Goal: Information Seeking & Learning: Learn about a topic

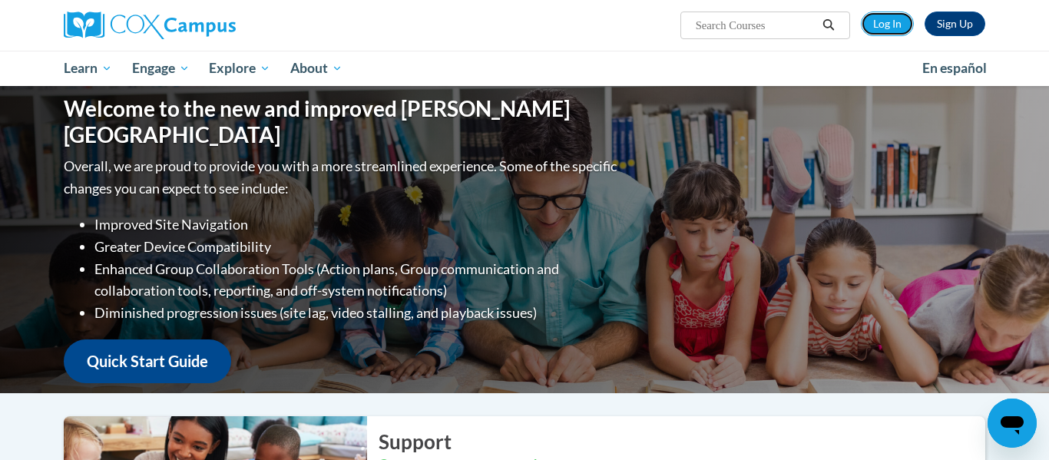
click at [892, 30] on link "Log In" at bounding box center [887, 24] width 53 height 25
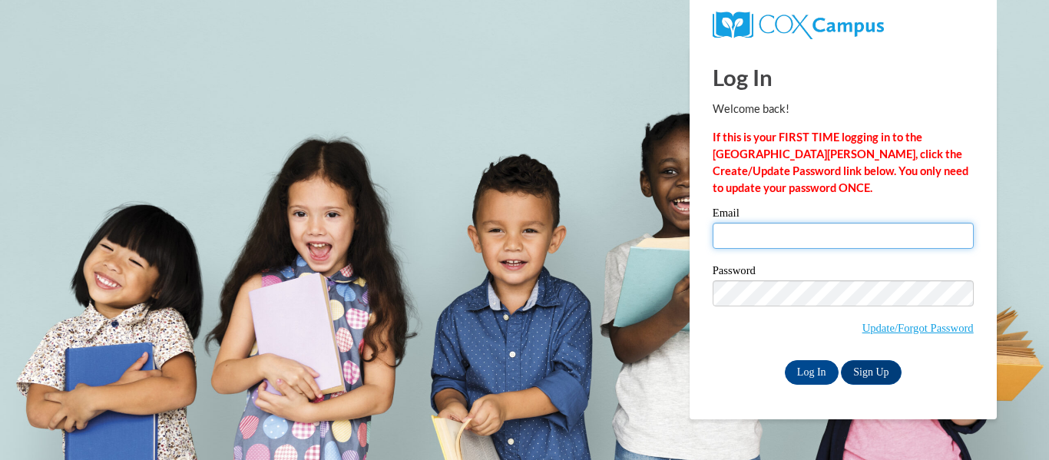
click at [800, 246] on input "Email" at bounding box center [843, 236] width 261 height 26
type input "mcmeansm@opsct.org"
click at [796, 234] on input "mcmeansm@opsct.org" at bounding box center [843, 236] width 261 height 26
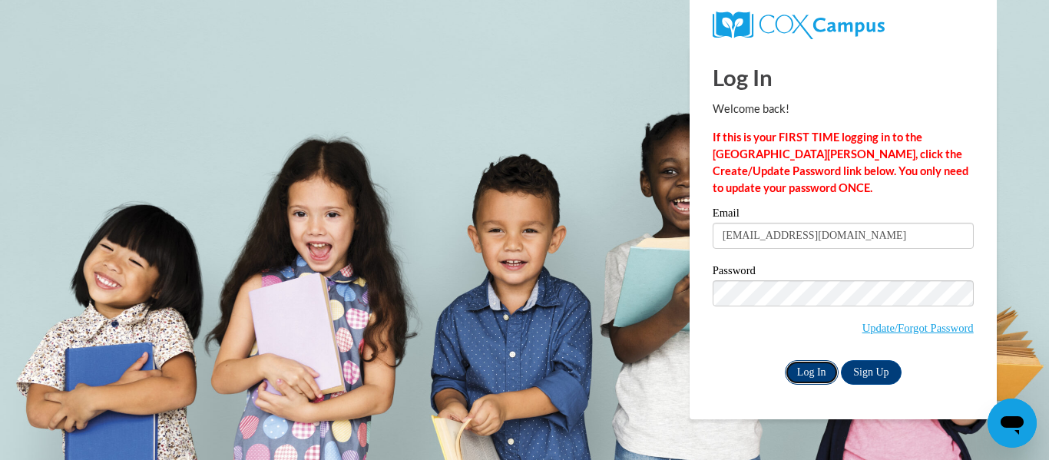
click at [800, 381] on input "Log In" at bounding box center [812, 372] width 54 height 25
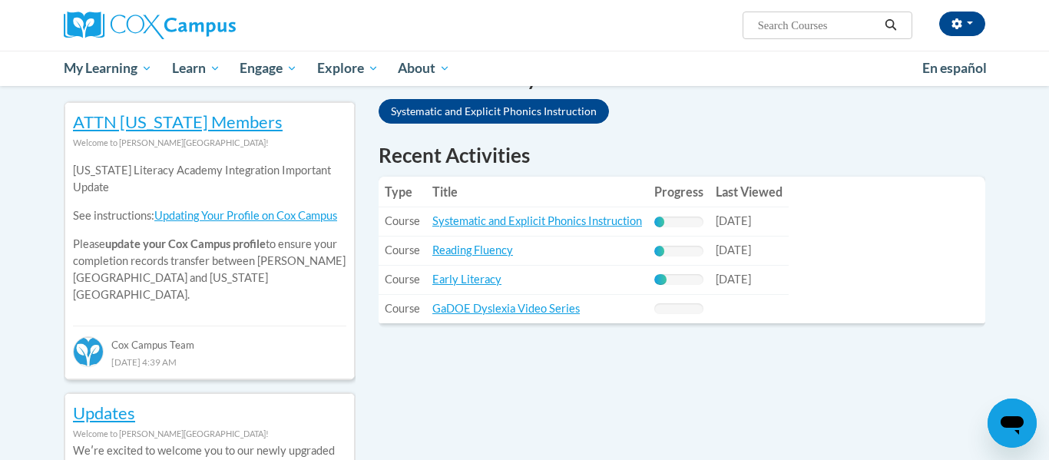
scroll to position [492, 0]
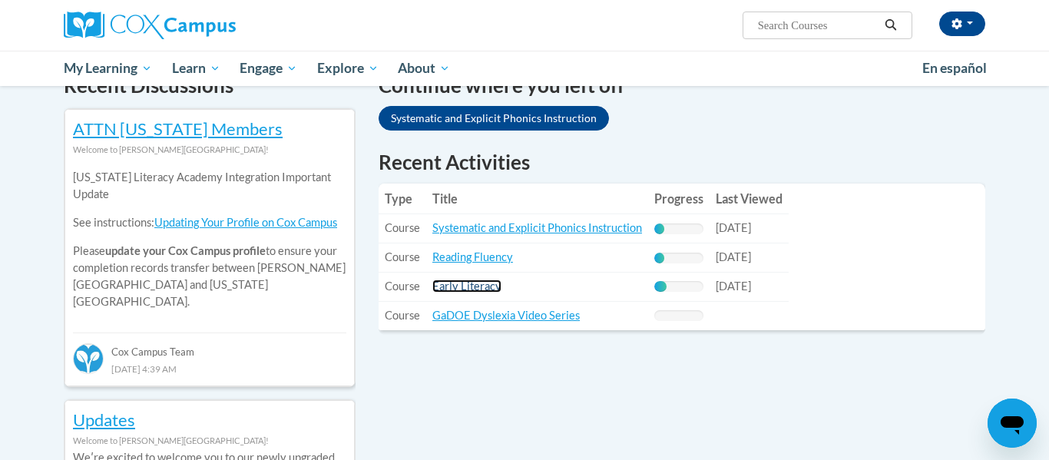
click at [452, 292] on link "Early Literacy" at bounding box center [466, 286] width 69 height 13
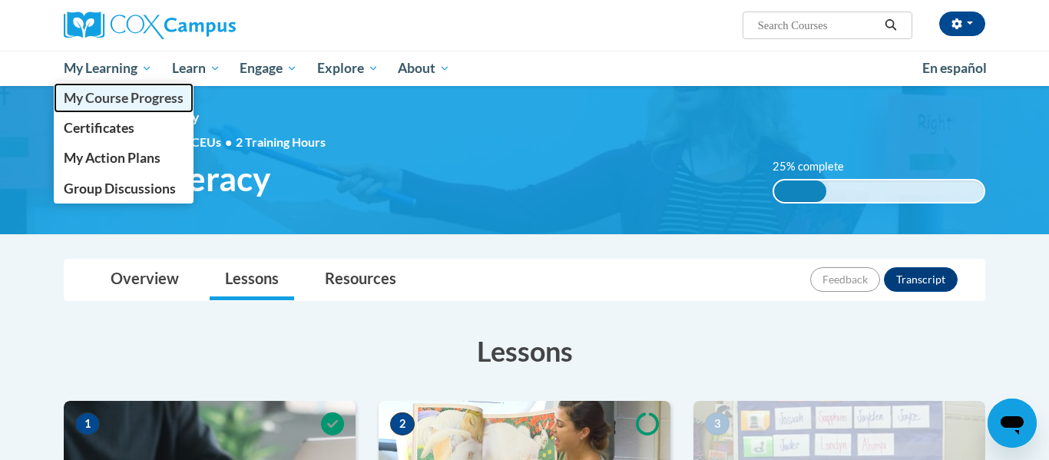
click at [111, 98] on span "My Course Progress" at bounding box center [124, 98] width 120 height 16
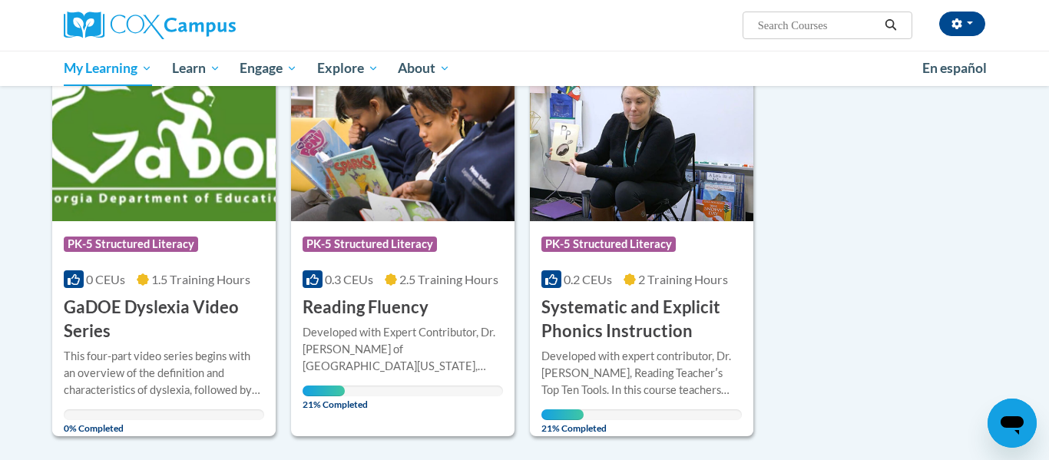
scroll to position [246, 0]
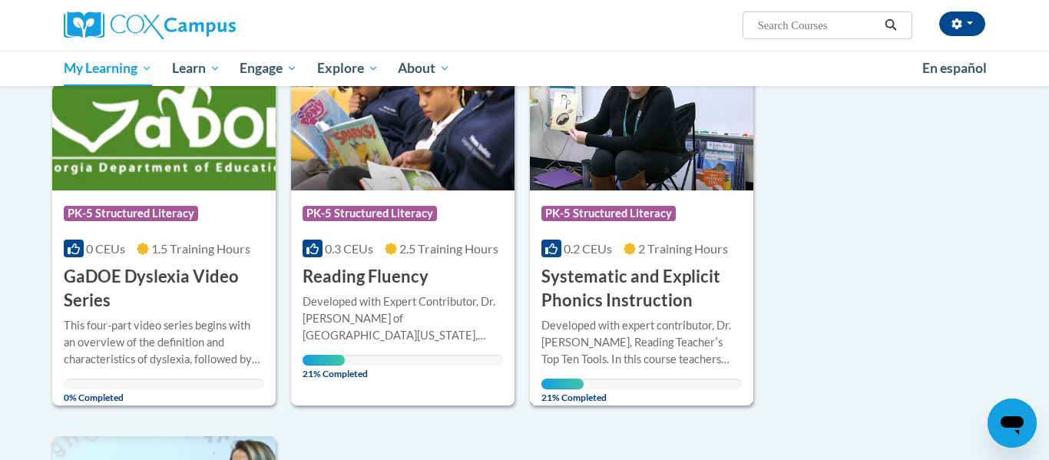
click at [643, 154] on img at bounding box center [641, 112] width 223 height 157
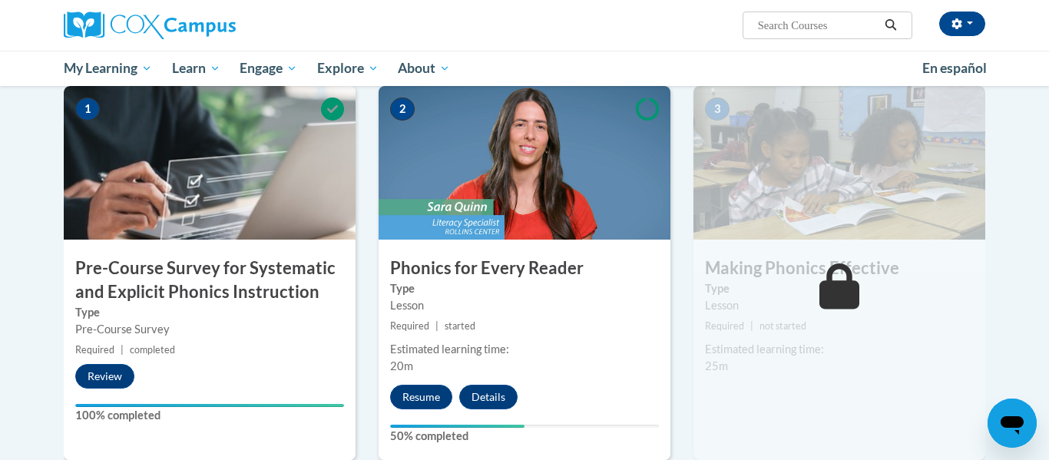
scroll to position [304, 0]
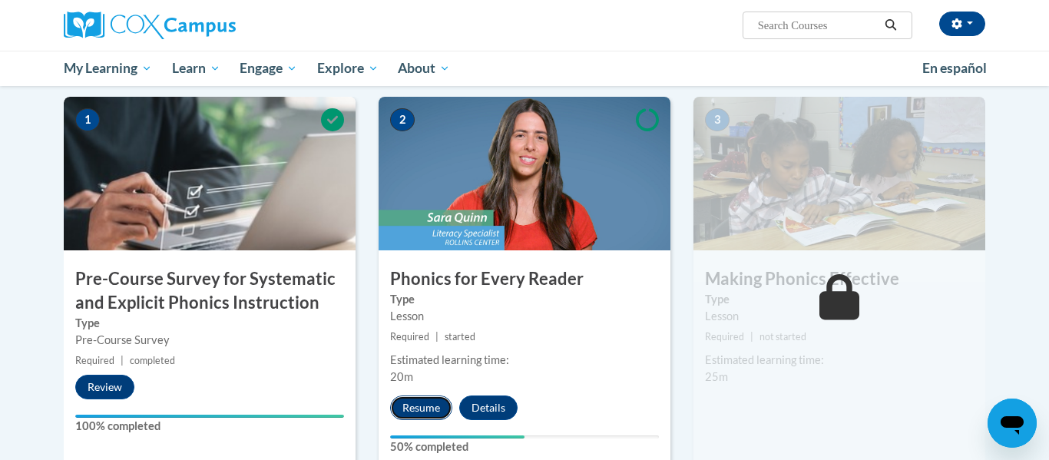
click at [433, 408] on button "Resume" at bounding box center [421, 408] width 62 height 25
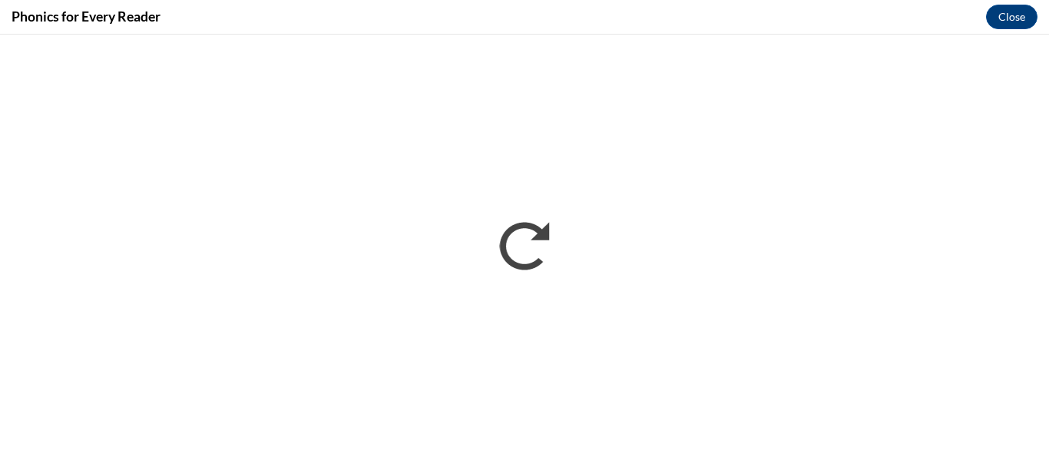
scroll to position [0, 0]
